Goal: Task Accomplishment & Management: Manage account settings

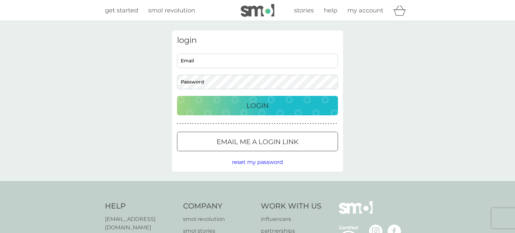
type input "[EMAIL_ADDRESS][DOMAIN_NAME]"
click at [268, 109] on p "Login" at bounding box center [257, 105] width 22 height 11
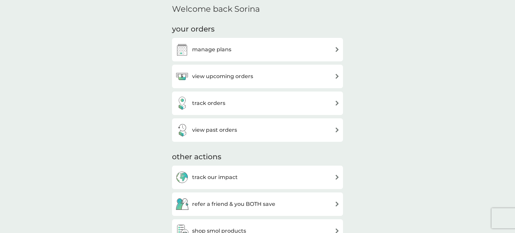
scroll to position [203, 0]
click at [335, 51] on img at bounding box center [337, 48] width 5 height 5
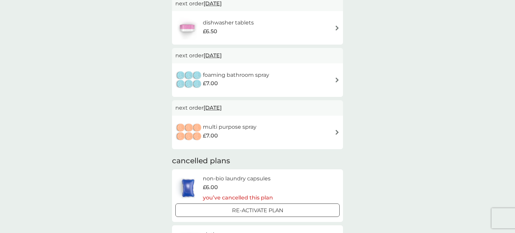
scroll to position [172, 0]
click at [337, 81] on img at bounding box center [337, 80] width 5 height 5
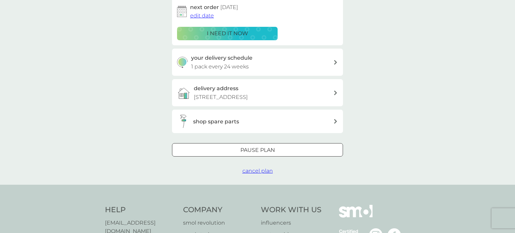
scroll to position [114, 0]
click at [261, 171] on span "cancel plan" at bounding box center [257, 172] width 31 height 6
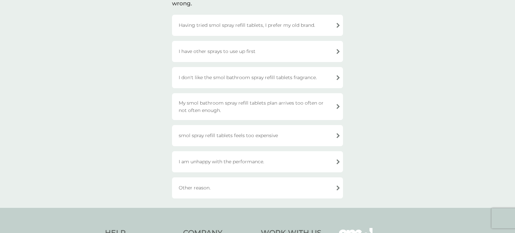
scroll to position [65, 0]
click at [253, 104] on div "My smol bathroom spray refill tablets plan arrives too often or not often enoug…" at bounding box center [257, 106] width 171 height 27
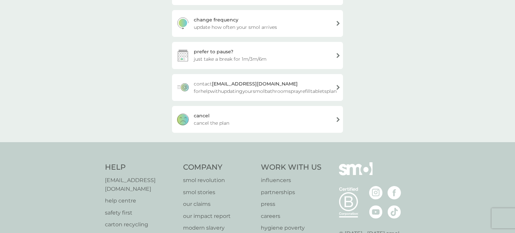
scroll to position [109, 0]
click at [339, 119] on div "cancel cancel the plan" at bounding box center [257, 120] width 171 height 27
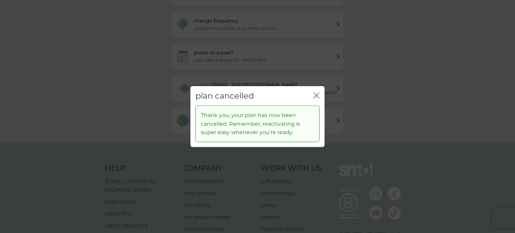
click at [316, 91] on div "close" at bounding box center [316, 96] width 6 height 10
click at [316, 94] on icon "close" at bounding box center [316, 95] width 6 height 6
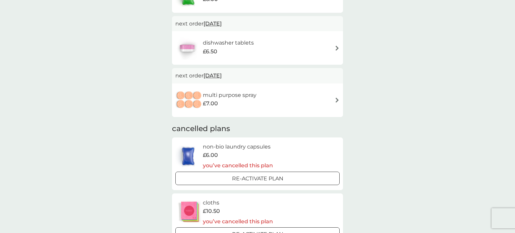
scroll to position [157, 0]
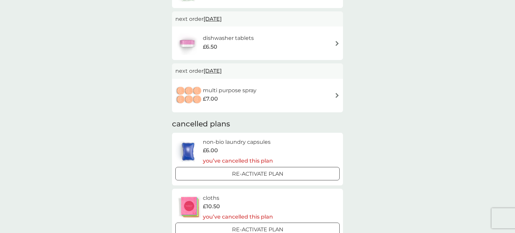
click at [221, 90] on h6 "multi purpose spray" at bounding box center [230, 90] width 54 height 9
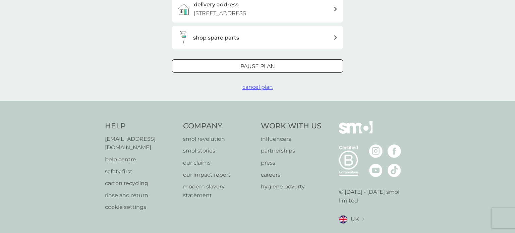
scroll to position [198, 0]
click at [256, 88] on span "cancel plan" at bounding box center [257, 88] width 31 height 6
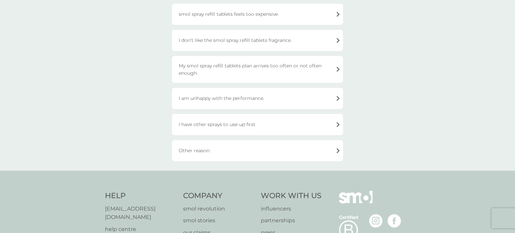
scroll to position [102, 0]
click at [338, 69] on div "My smol spray refill tablets plan arrives too often or not often enough." at bounding box center [257, 69] width 171 height 27
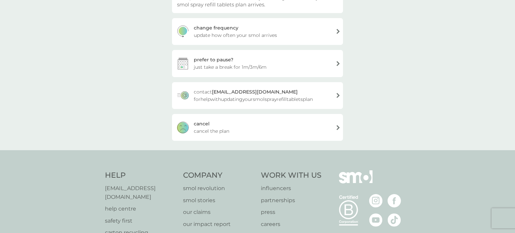
click at [337, 128] on div "cancel cancel the plan" at bounding box center [257, 127] width 171 height 27
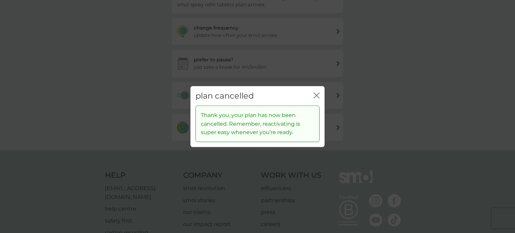
click at [316, 94] on icon "close" at bounding box center [316, 95] width 6 height 6
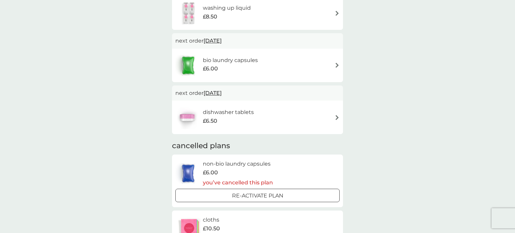
scroll to position [82, 0]
click at [336, 65] on img at bounding box center [337, 65] width 5 height 5
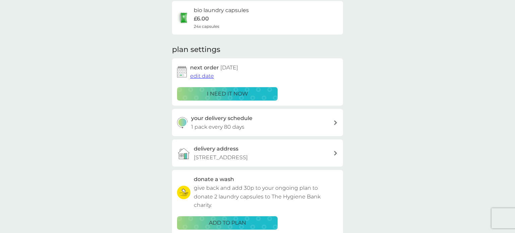
scroll to position [55, 0]
click at [202, 75] on span "edit date" at bounding box center [202, 75] width 24 height 6
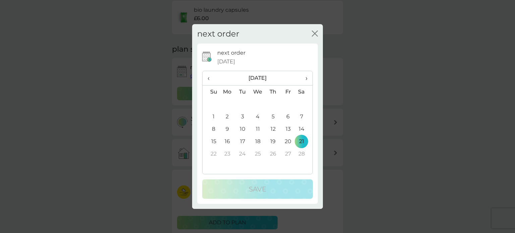
click at [207, 78] on span "‹" at bounding box center [210, 78] width 7 height 14
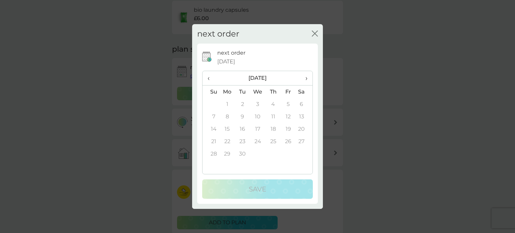
click at [307, 78] on span "›" at bounding box center [304, 78] width 7 height 14
click at [213, 154] on td "26" at bounding box center [210, 153] width 17 height 12
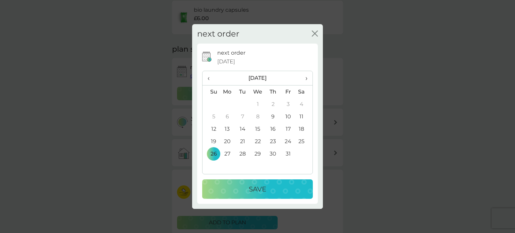
click at [258, 189] on p "Save" at bounding box center [257, 189] width 17 height 11
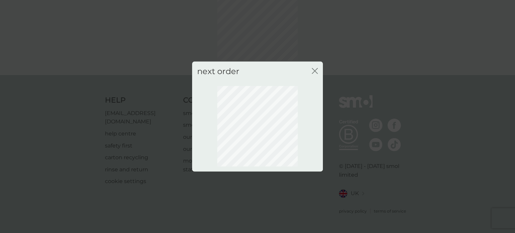
scroll to position [49, 0]
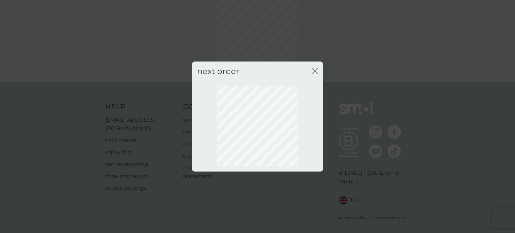
click at [315, 71] on icon "close" at bounding box center [316, 70] width 3 height 5
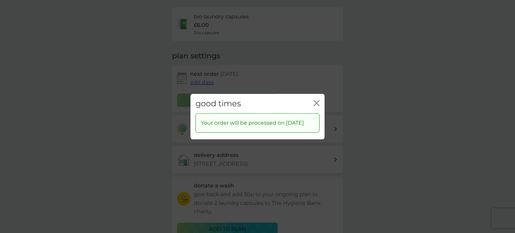
click at [316, 100] on icon "close" at bounding box center [315, 102] width 3 height 5
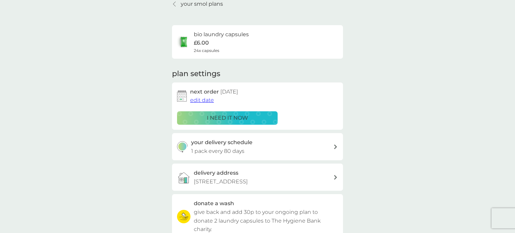
scroll to position [0, 0]
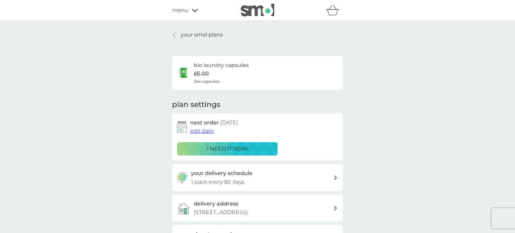
click at [181, 36] on p "your smol plans" at bounding box center [202, 35] width 42 height 9
